Goal: Entertainment & Leisure: Consume media (video, audio)

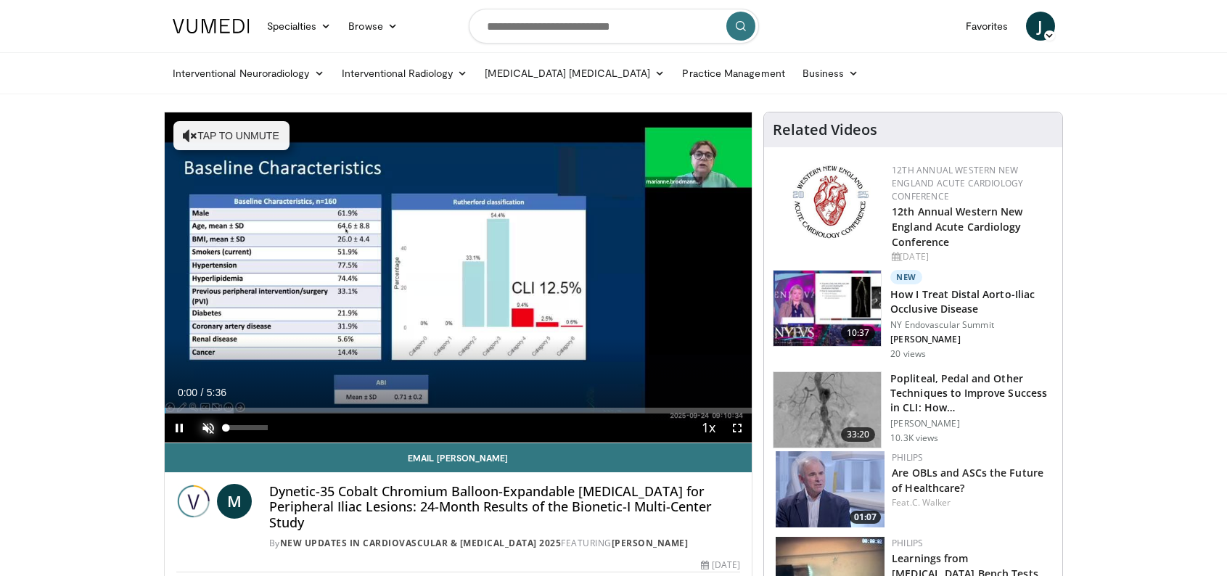
click at [213, 426] on span "Video Player" at bounding box center [208, 428] width 29 height 29
click at [741, 434] on span "Video Player" at bounding box center [737, 428] width 29 height 29
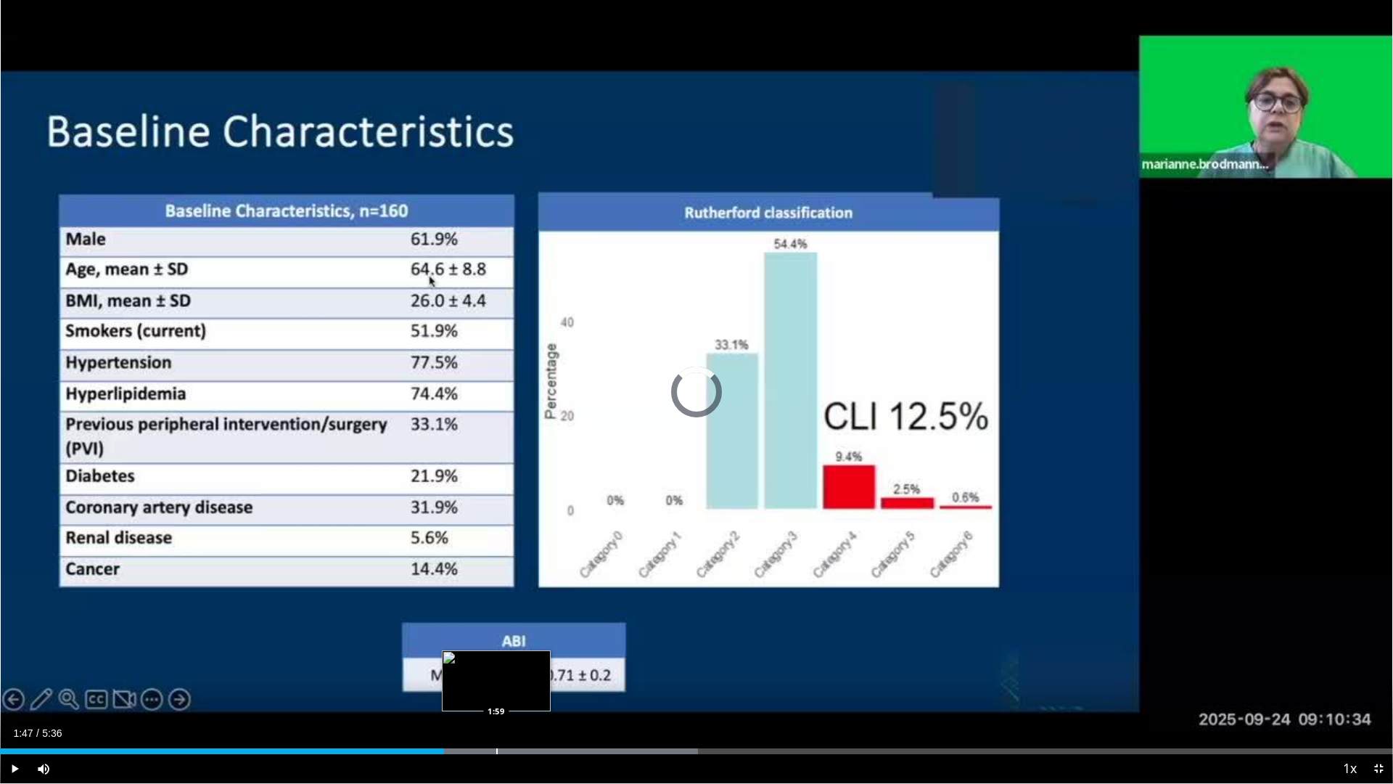
click at [496, 576] on div "Progress Bar" at bounding box center [496, 751] width 1 height 6
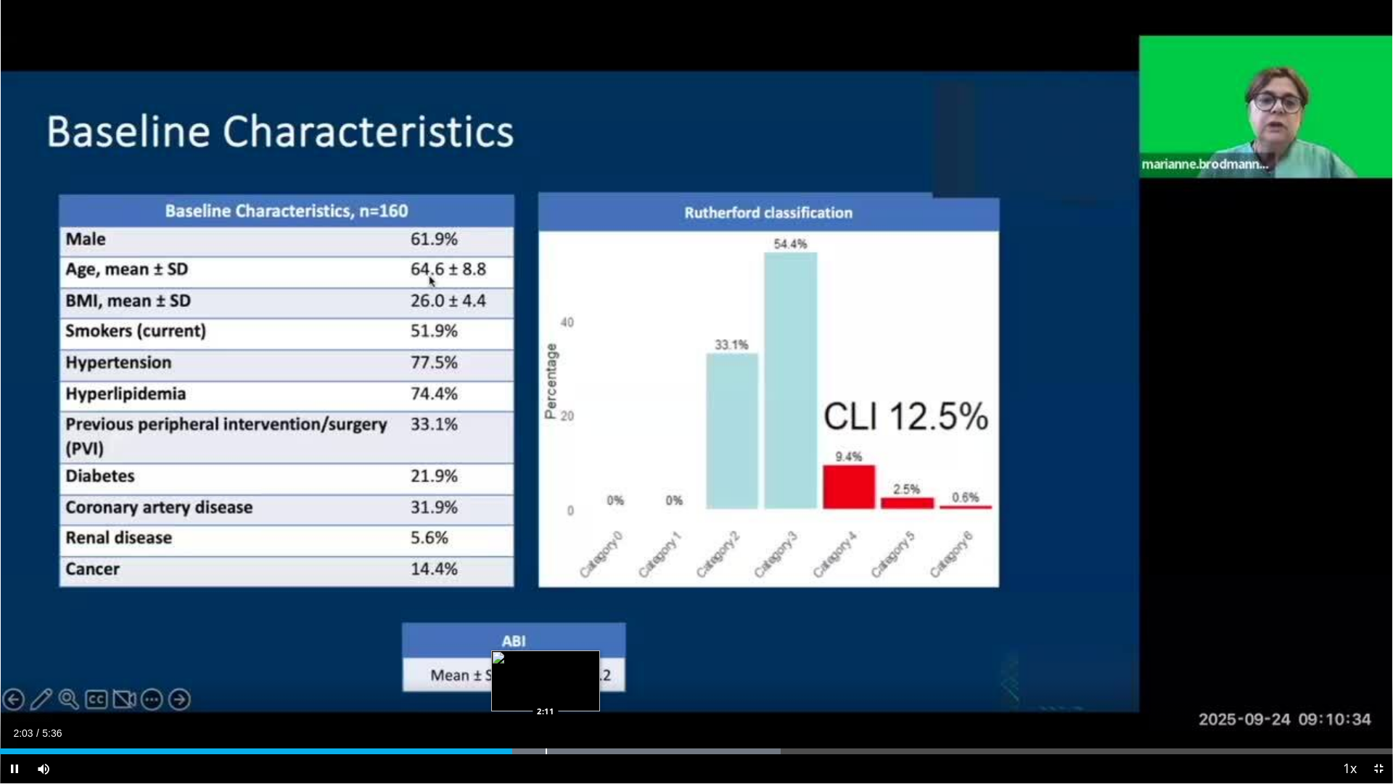
click at [546, 576] on div "Progress Bar" at bounding box center [546, 751] width 1 height 6
click at [583, 576] on div "Progress Bar" at bounding box center [583, 751] width 1 height 6
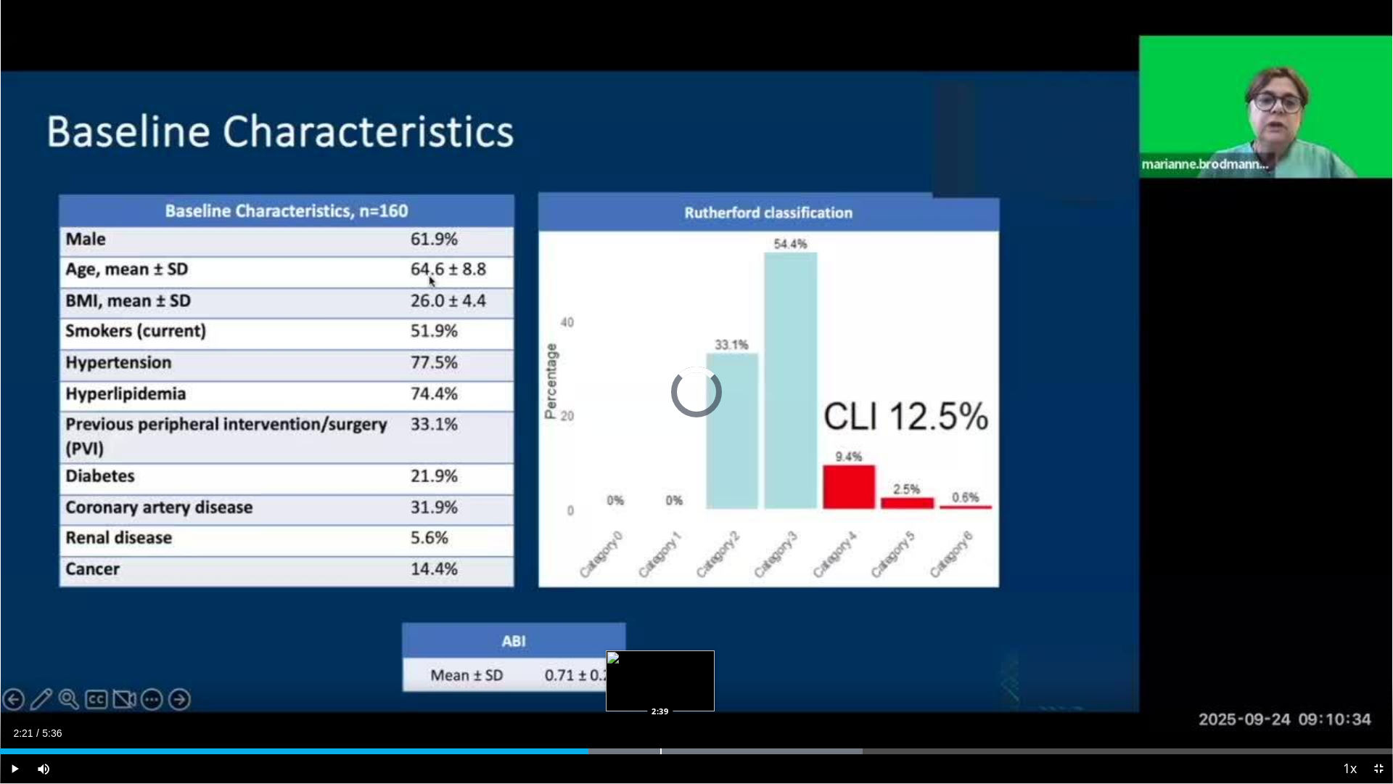
click at [660, 576] on div "Progress Bar" at bounding box center [660, 751] width 1 height 6
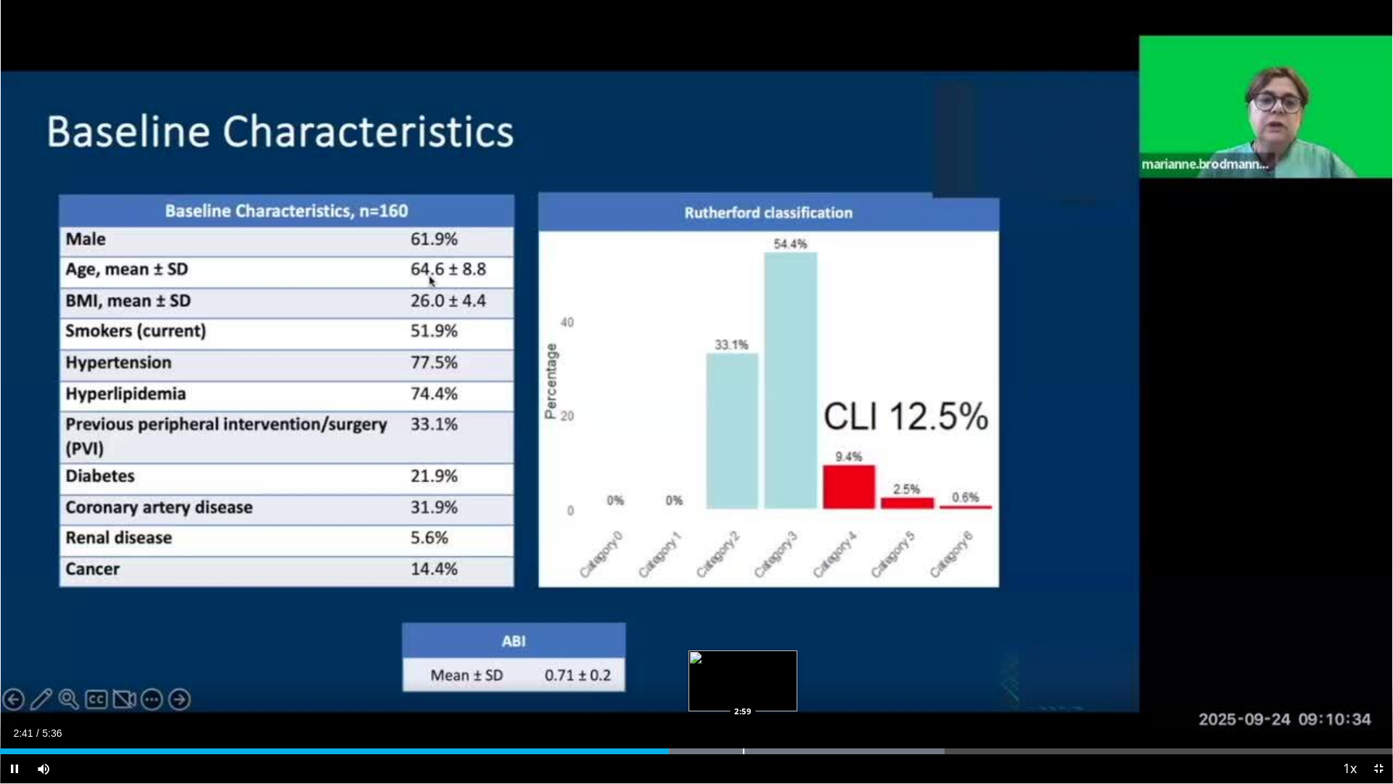
click at [743, 576] on div "Loaded : 67.83% 2:41 2:59" at bounding box center [696, 747] width 1393 height 14
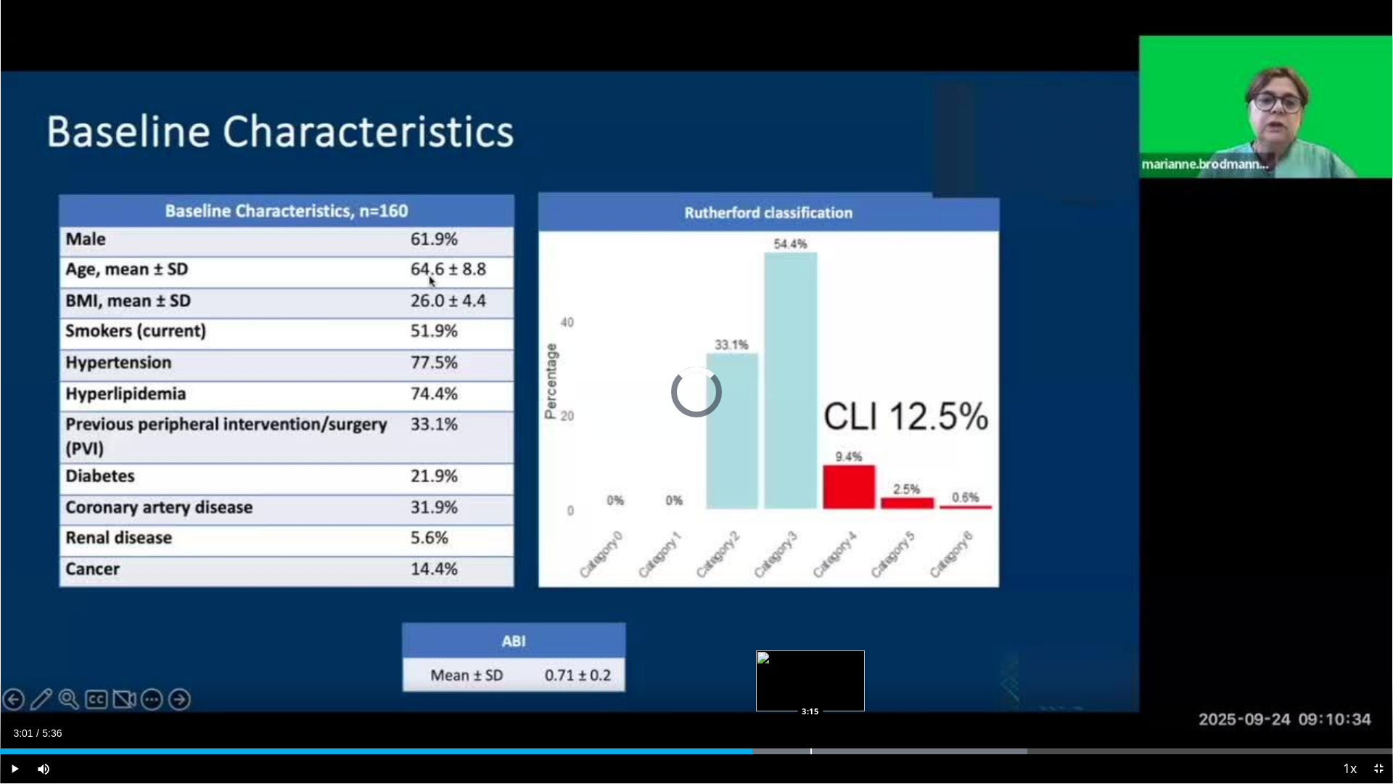
click at [814, 576] on div "Loaded : 73.73% 3:01 3:15" at bounding box center [696, 747] width 1393 height 14
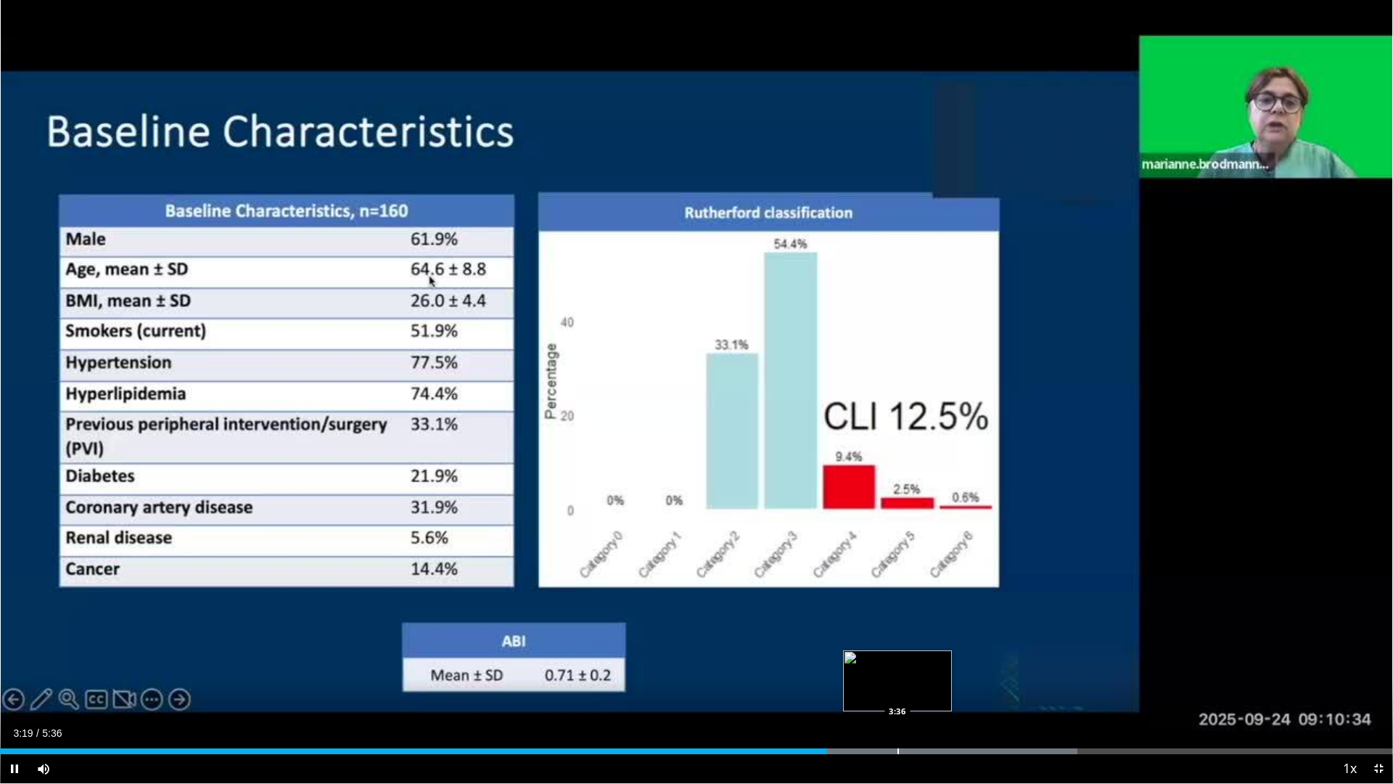
click at [898, 576] on div "Progress Bar" at bounding box center [898, 751] width 1 height 6
click at [1207, 576] on div "Loaded : 85.53% 3:46 4:51" at bounding box center [696, 747] width 1393 height 14
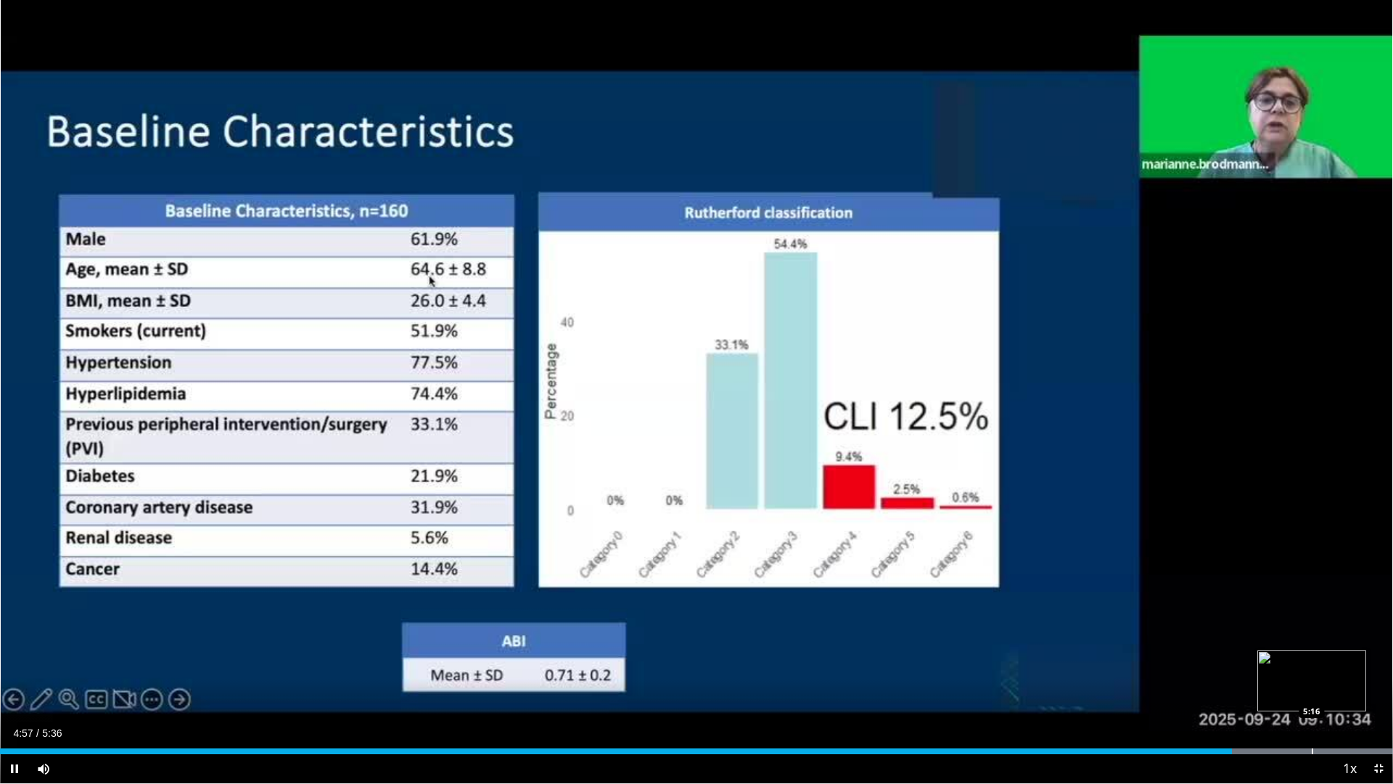
click at [1227, 576] on div "Progress Bar" at bounding box center [1312, 751] width 1 height 6
click at [1227, 576] on span "Video Player" at bounding box center [1378, 768] width 29 height 29
